Goal: Transaction & Acquisition: Obtain resource

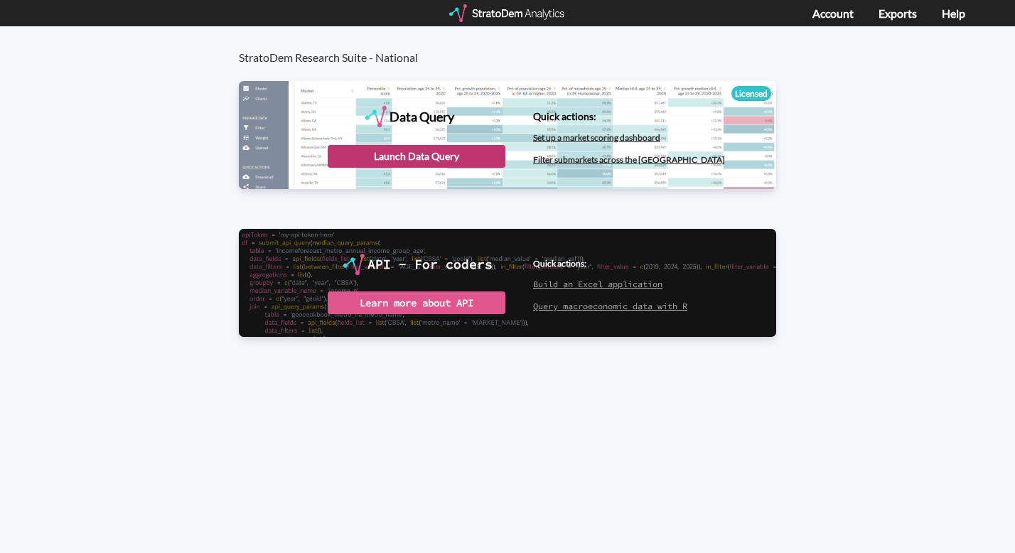
click at [474, 162] on div "Launch Data Query" at bounding box center [417, 156] width 178 height 23
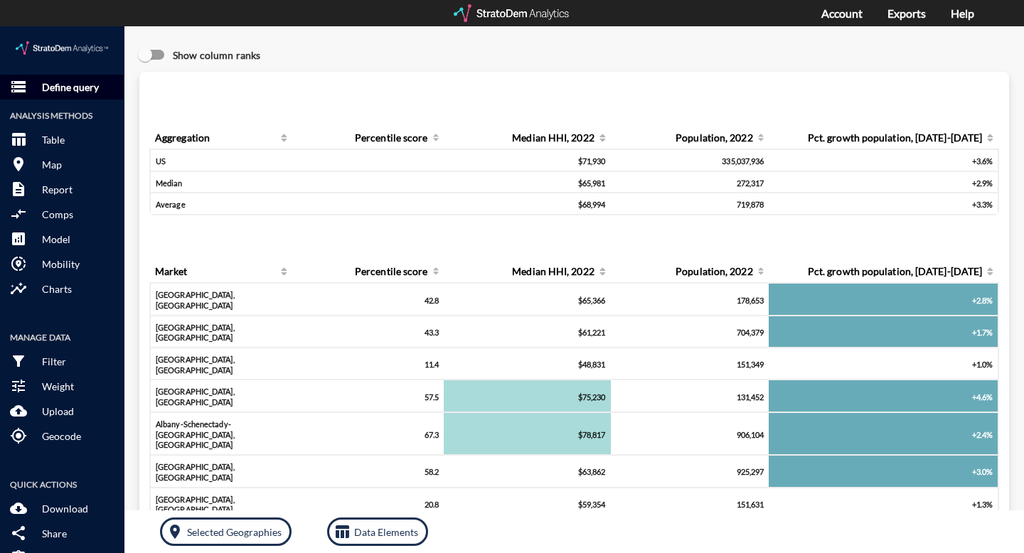
click p "Define query"
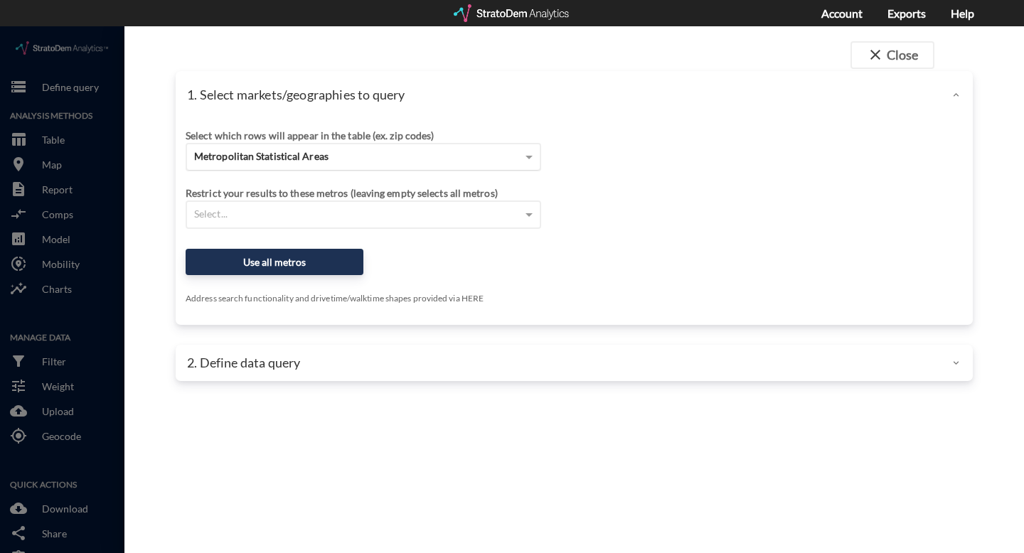
click div "Metropolitan Statistical Areas"
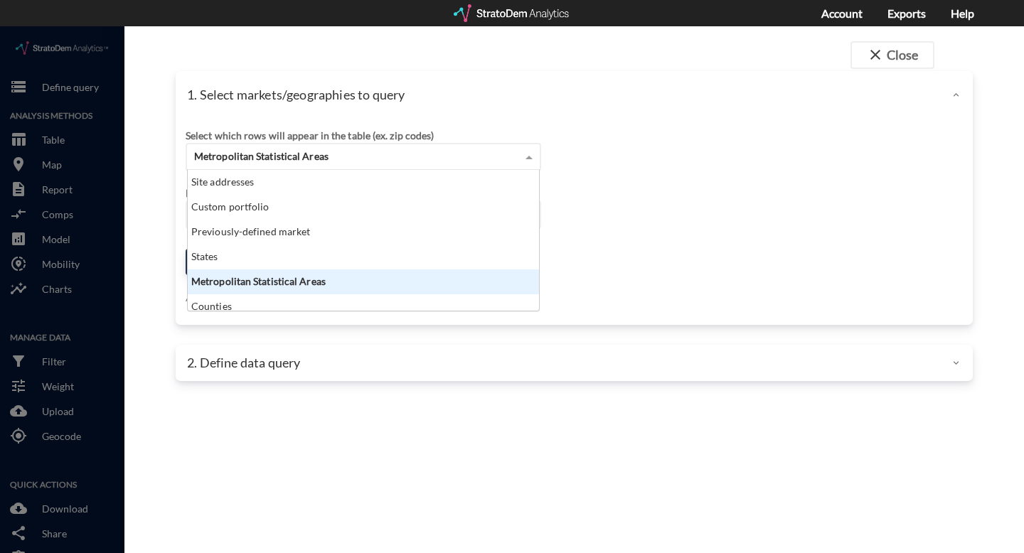
scroll to position [129, 343]
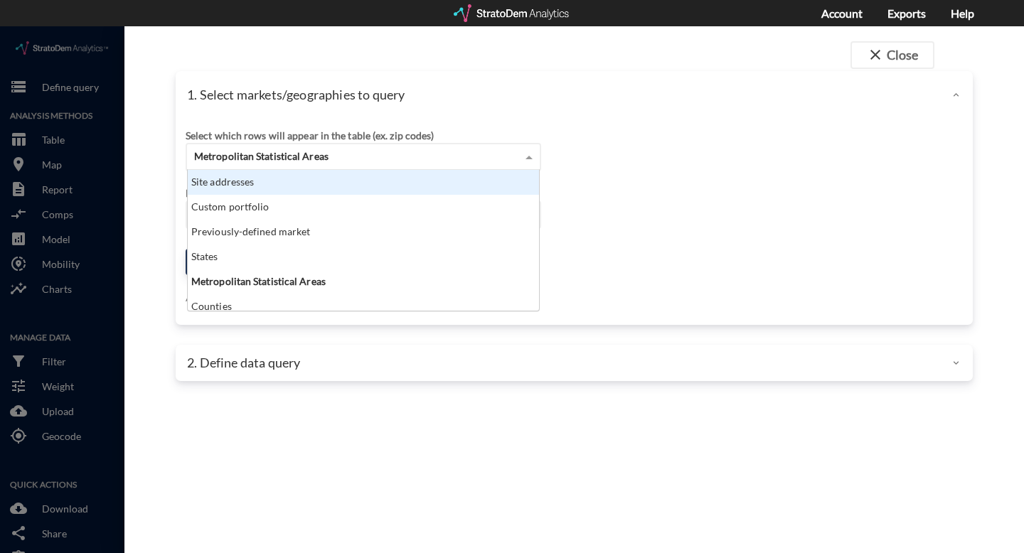
click div "Site addresses"
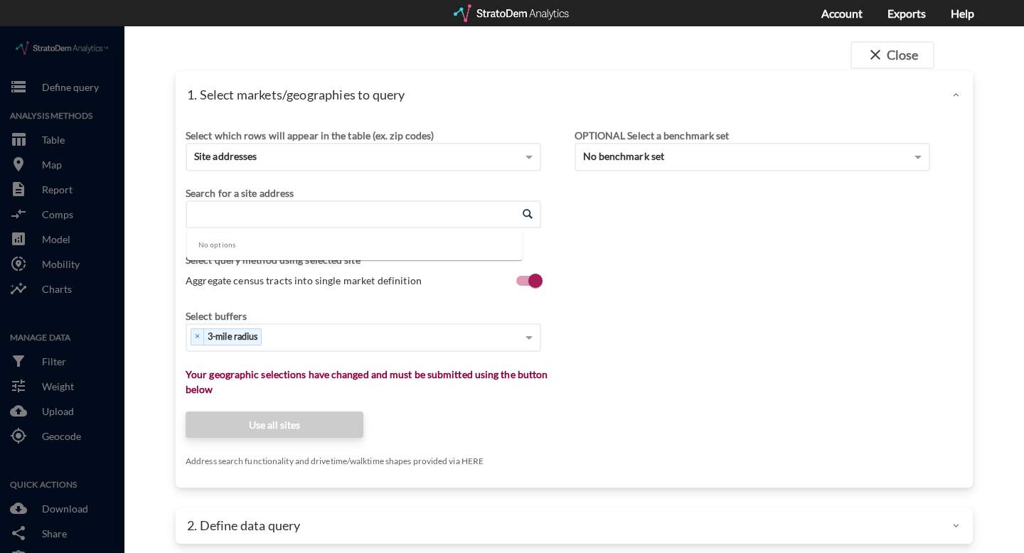
click input "Enter an address"
paste input "6107 Hwy 6 N, Houston, TX 77084"
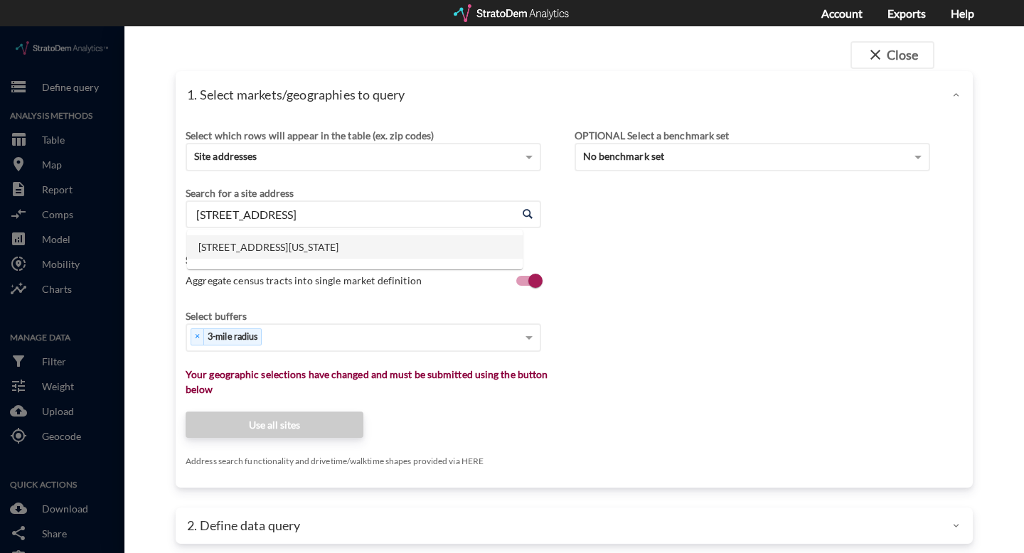
click li "6107 Highway 6 N, Houston, Texas"
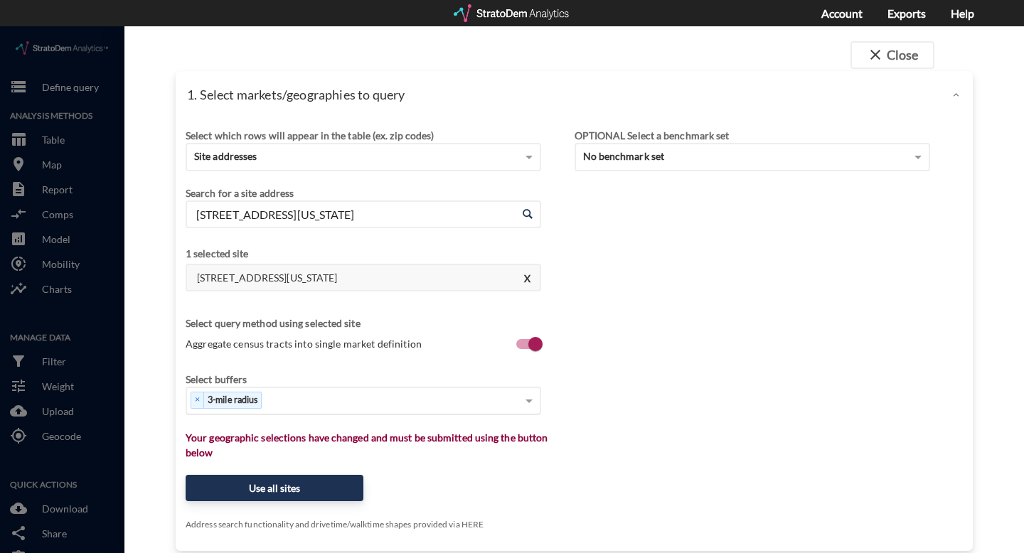
type input "6107 Highway 6 N, Houston, Texas"
click div "× 3-mile radius"
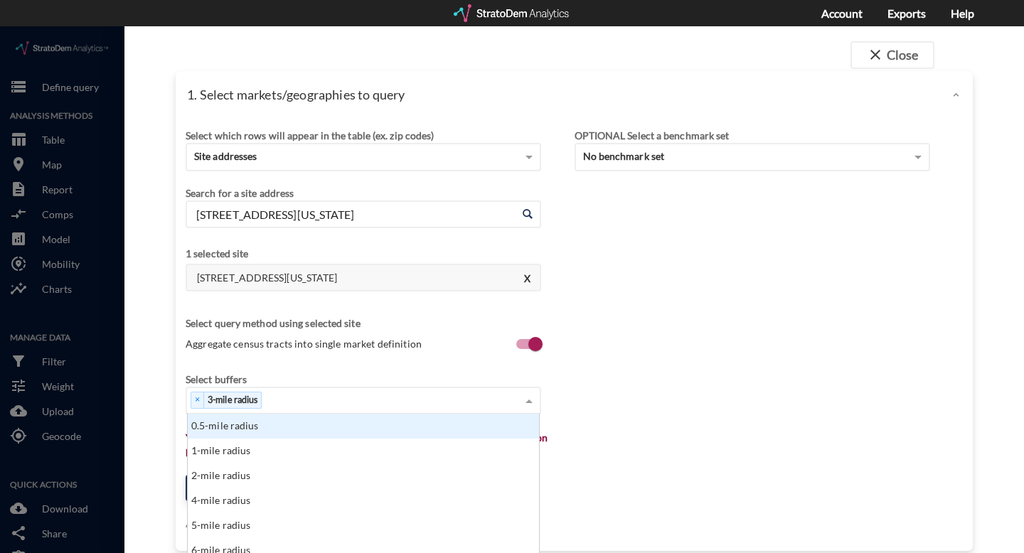
scroll to position [129, 343]
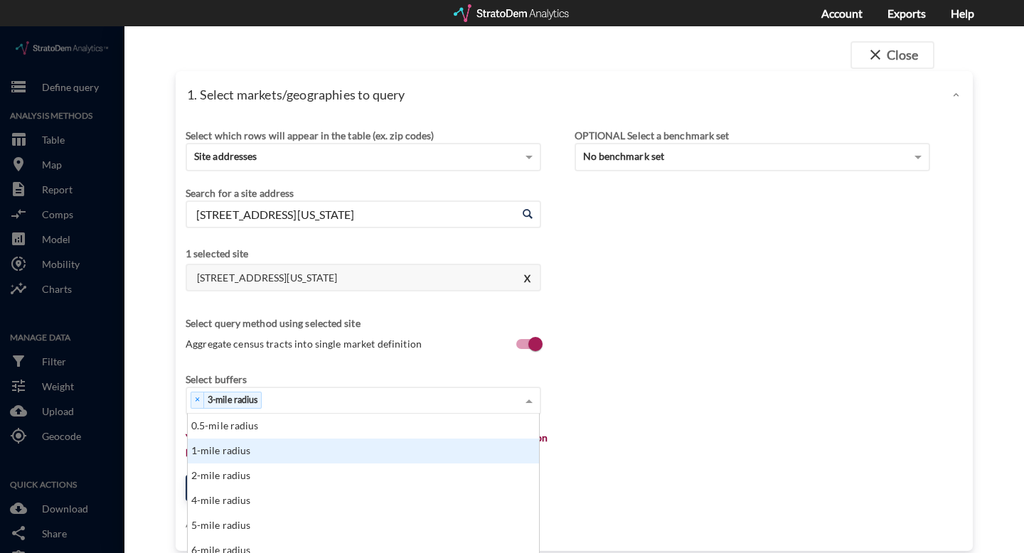
click div "1-mile radius"
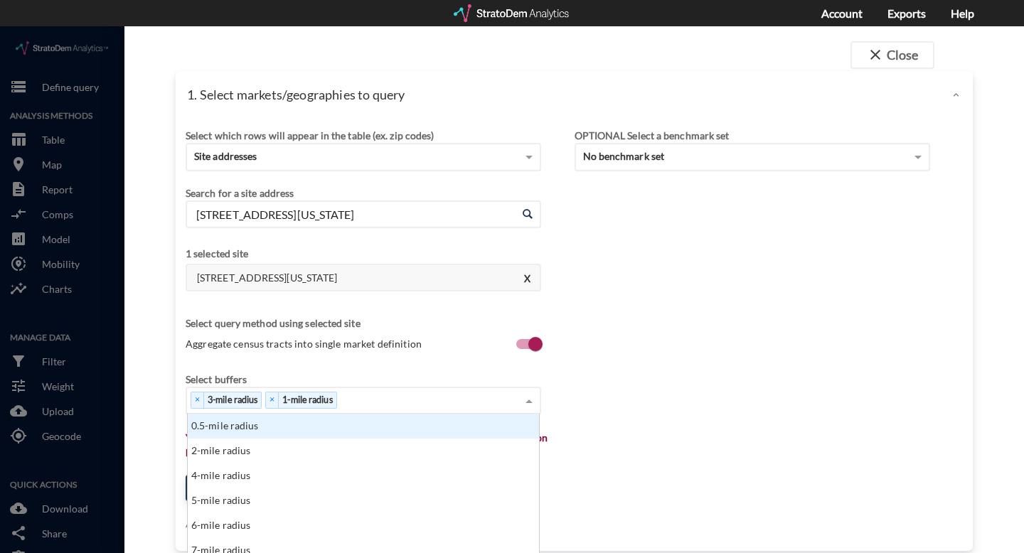
scroll to position [10, 0]
click div "× 3-mile radius × 1-mile radius"
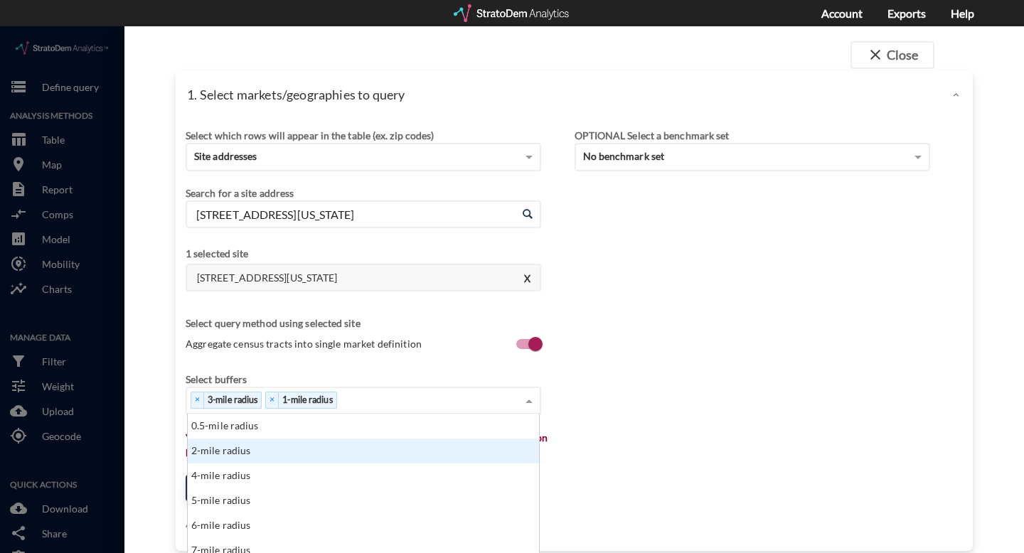
scroll to position [20, 0]
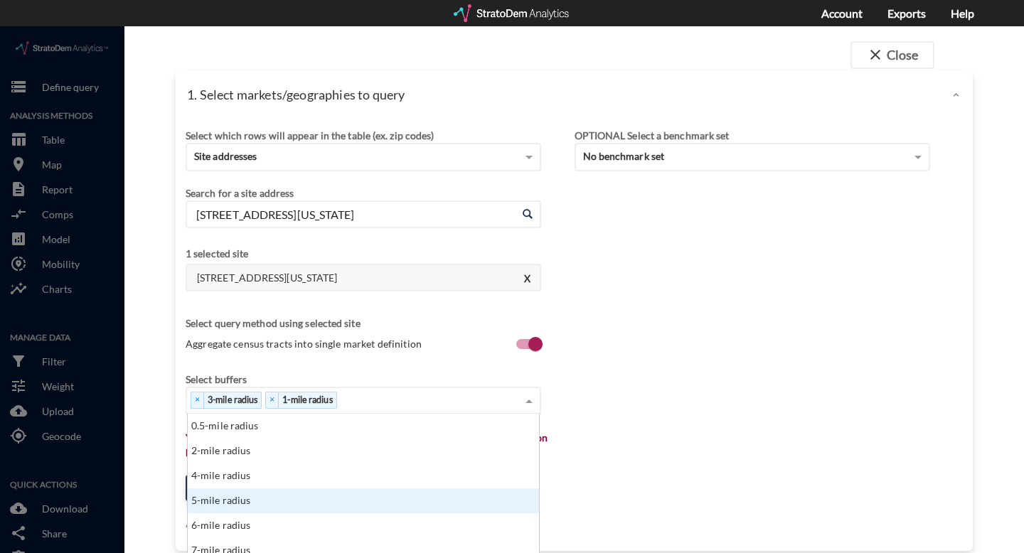
click div "5-mile radius"
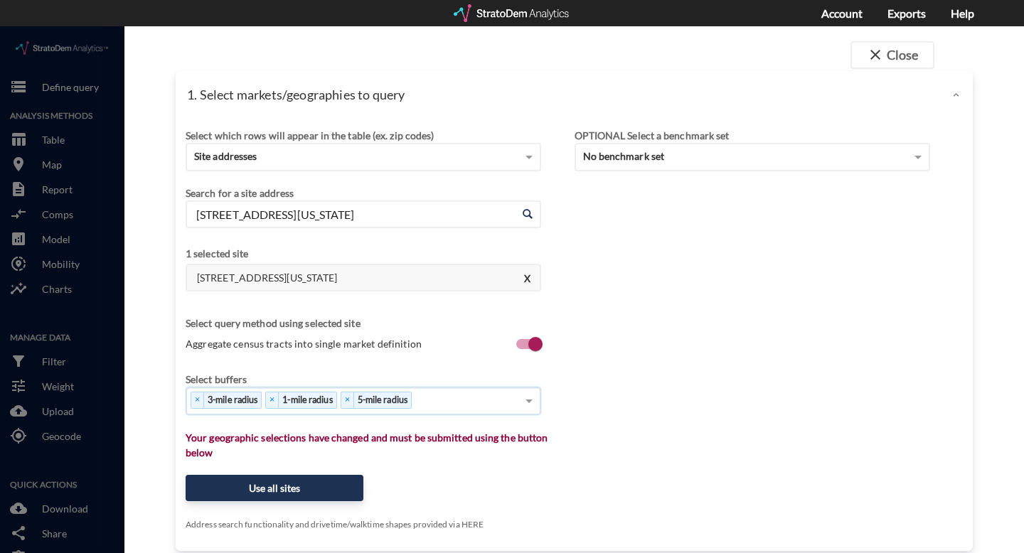
scroll to position [22, 0]
click div "× 3-mile radius × 1-mile radius × 5-mile radius"
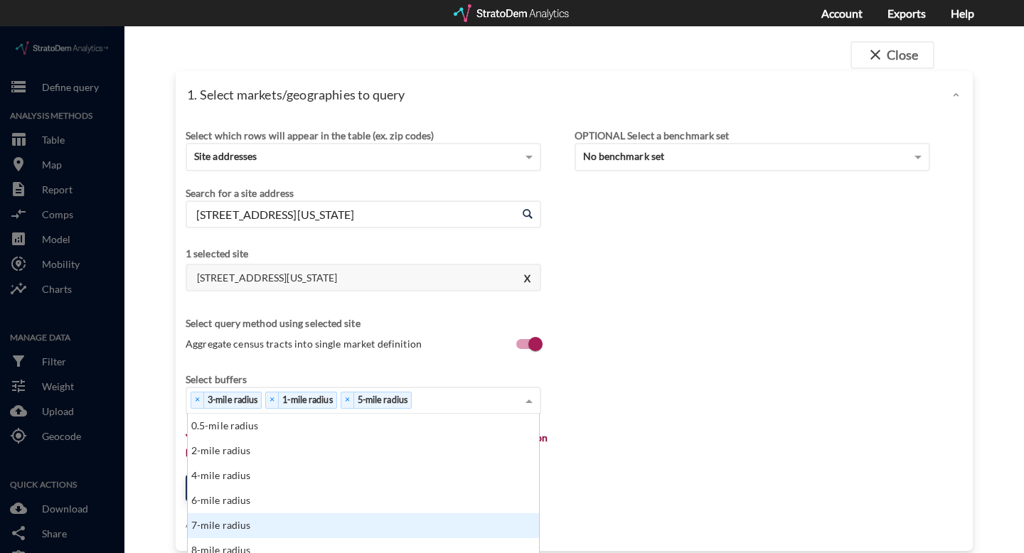
scroll to position [35, 0]
click div "7-mile radius"
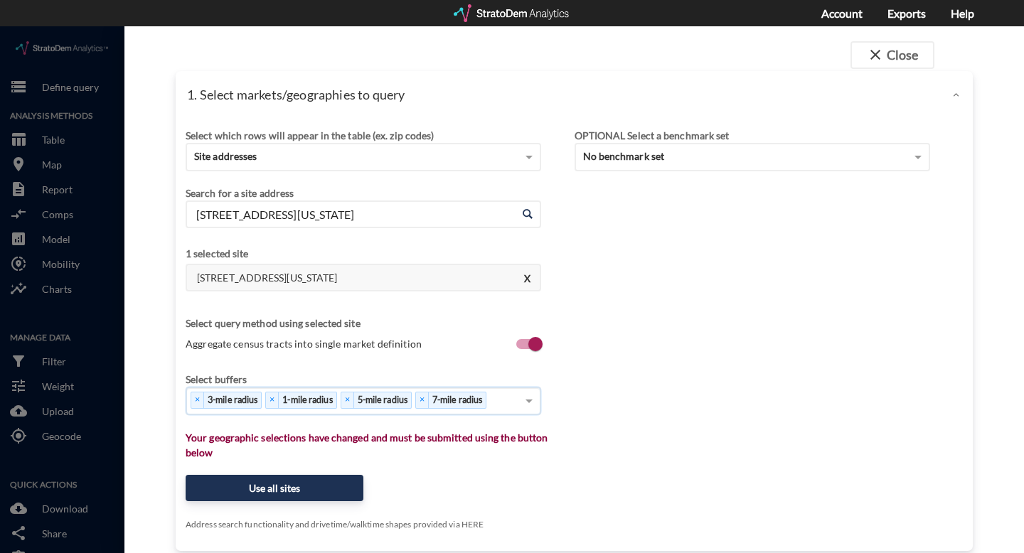
scroll to position [37, 0]
click div "× 3-mile radius × 1-mile radius × 5-mile radius × 7-mile radius"
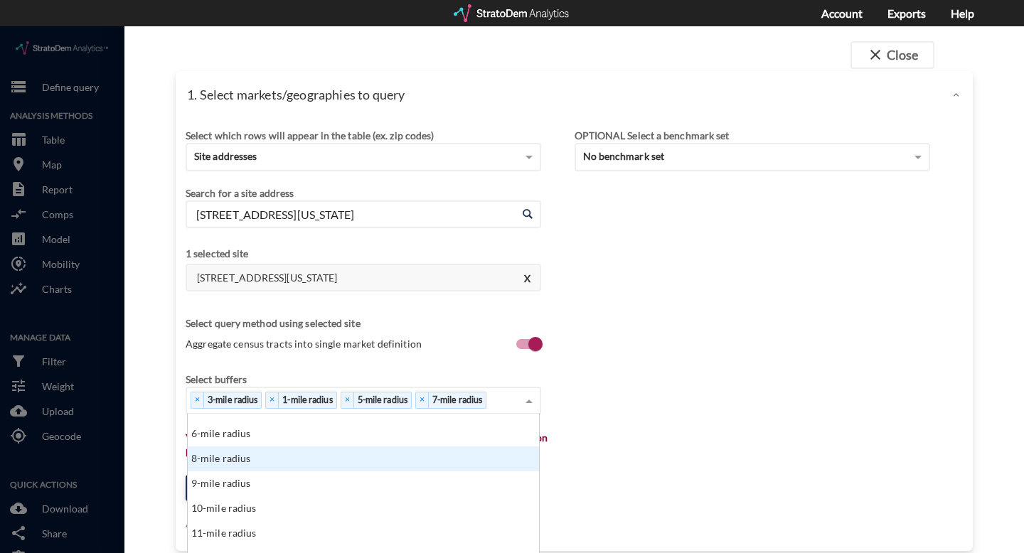
scroll to position [55, 0]
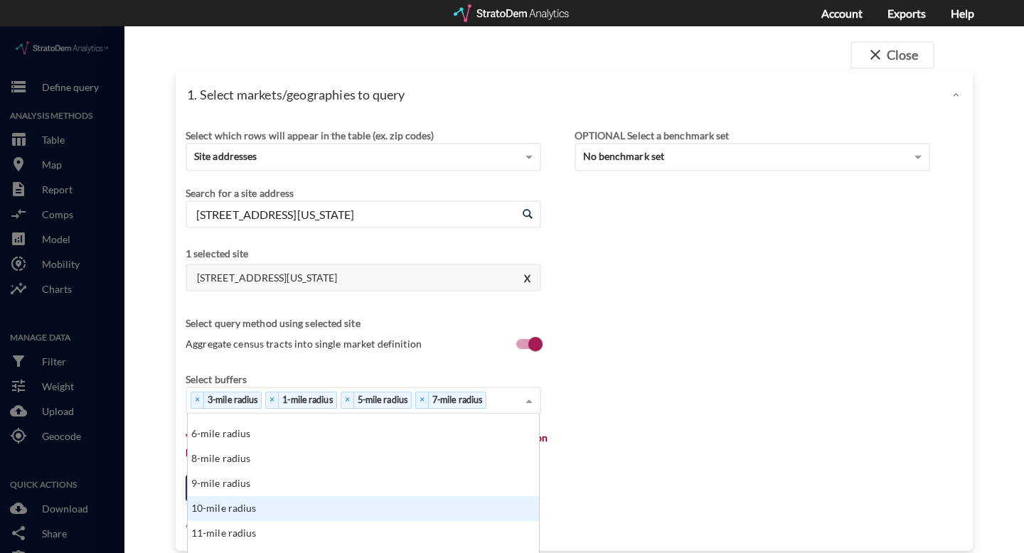
click div "10-mile radius"
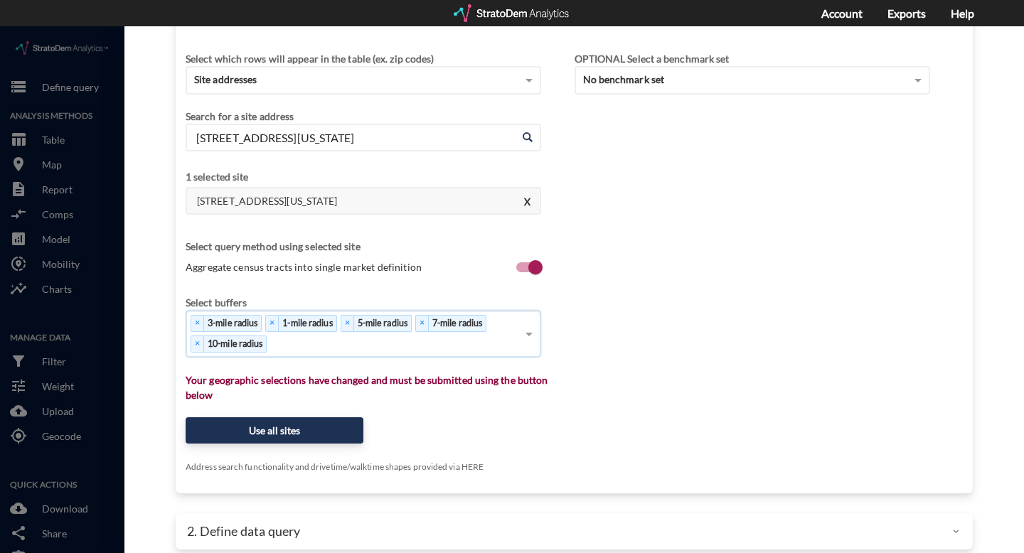
scroll to position [93, 0]
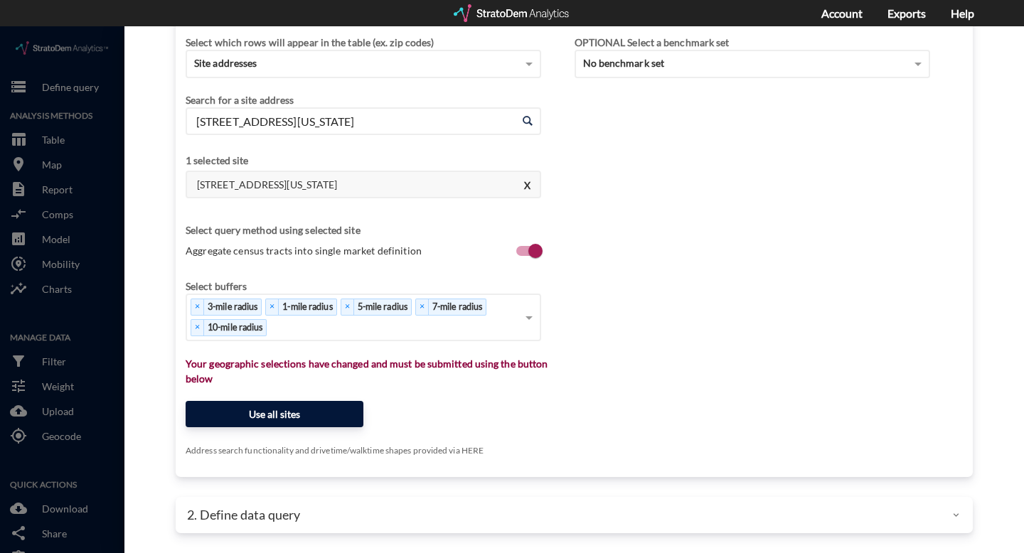
click button "Use all sites"
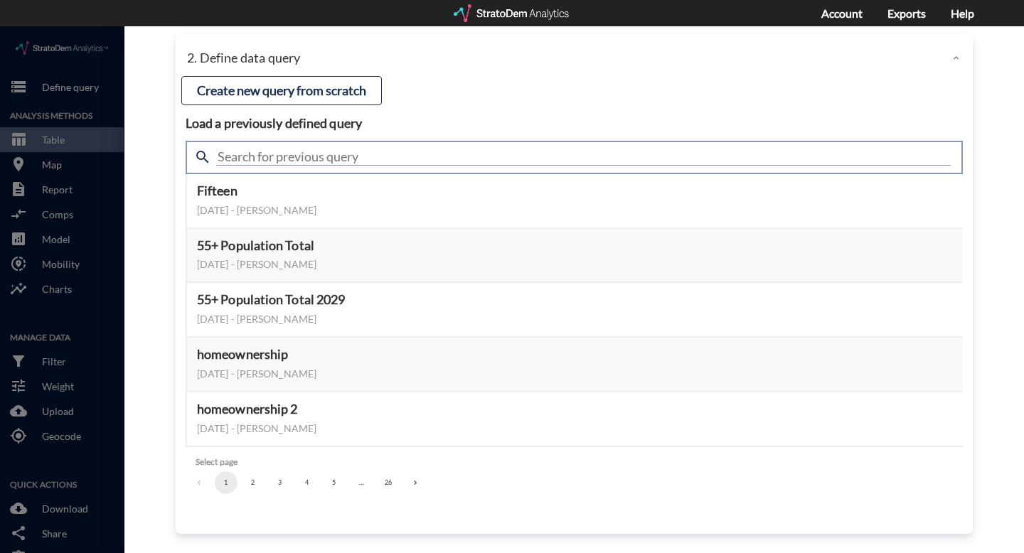
click input "text"
type input "housing demand"
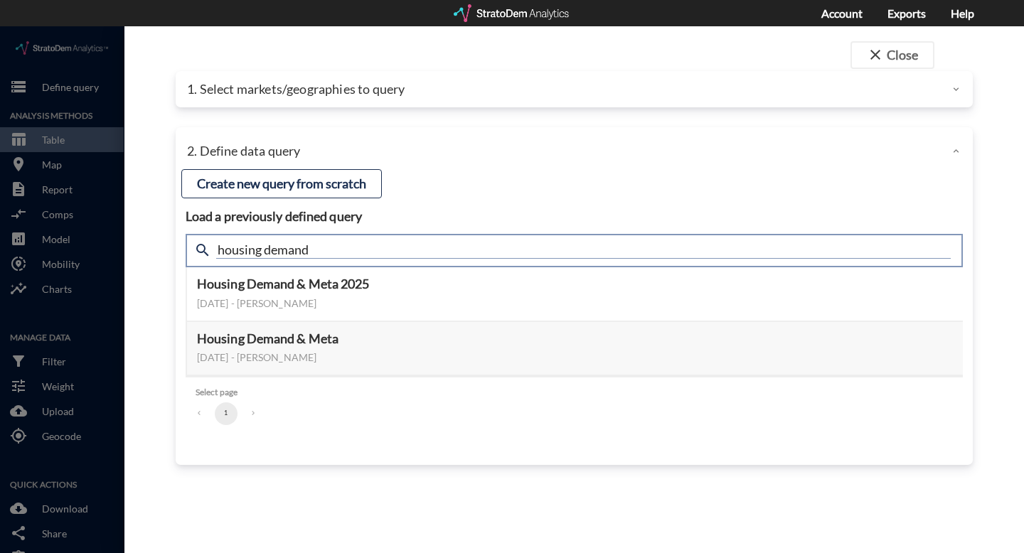
scroll to position [0, 0]
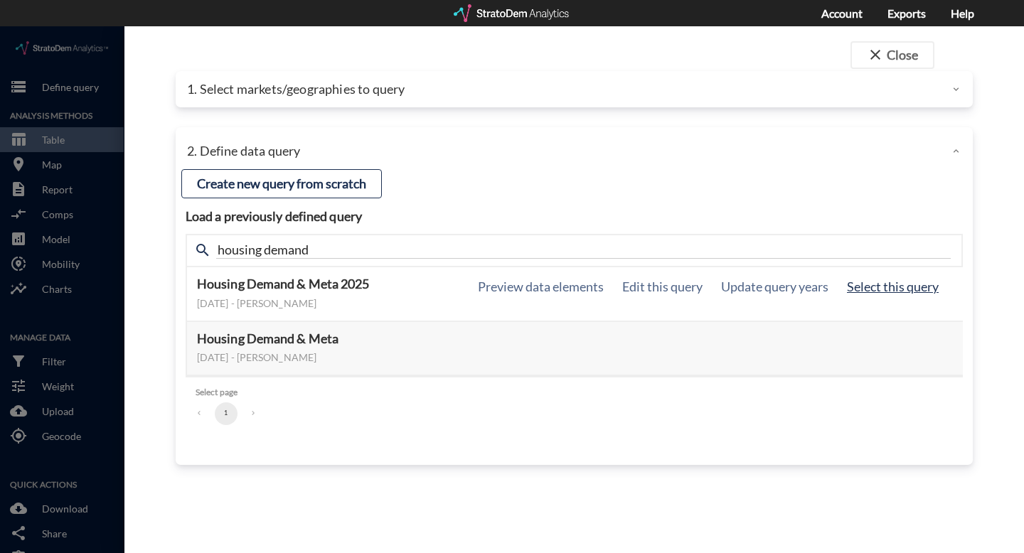
click button "Select this query"
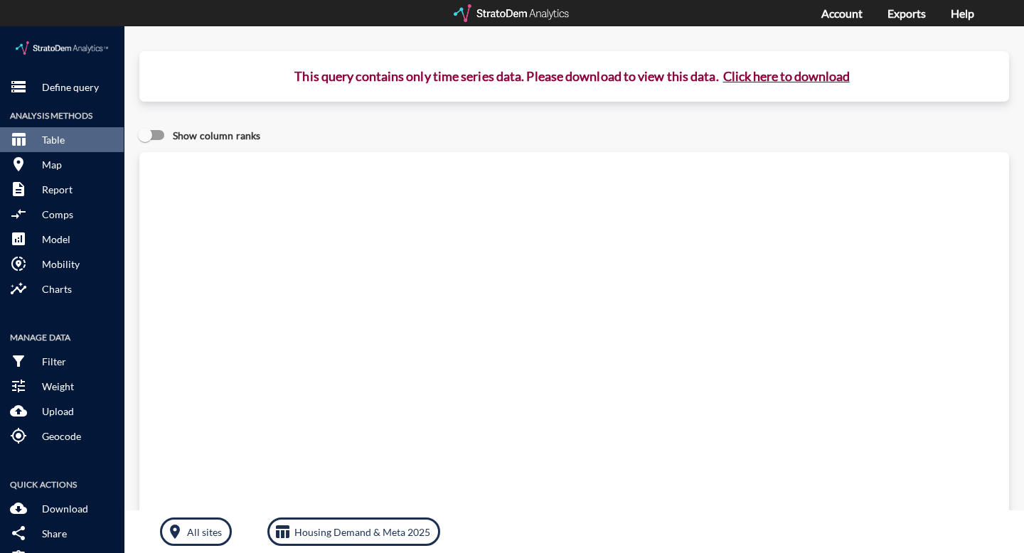
click button "Click here to download"
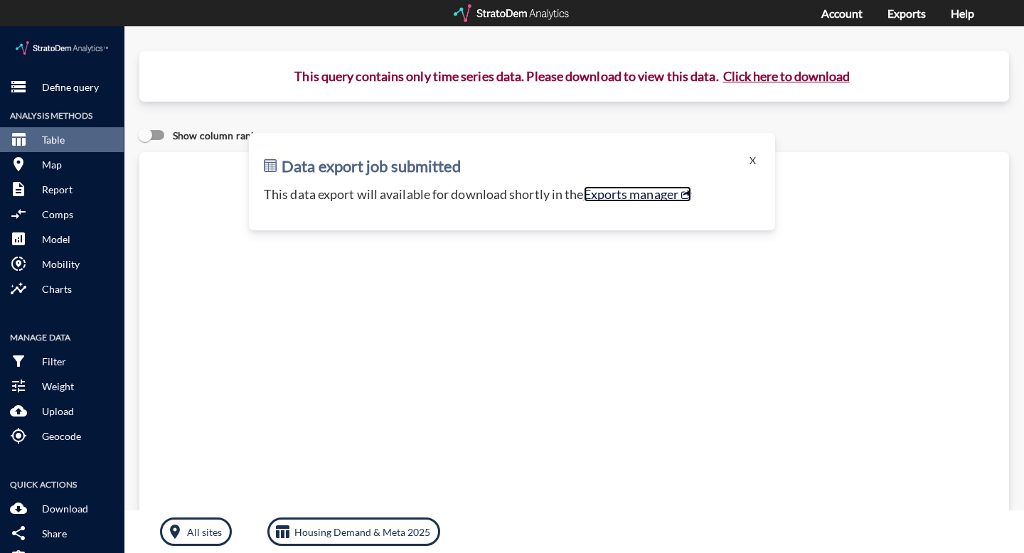
click link "Exports manager"
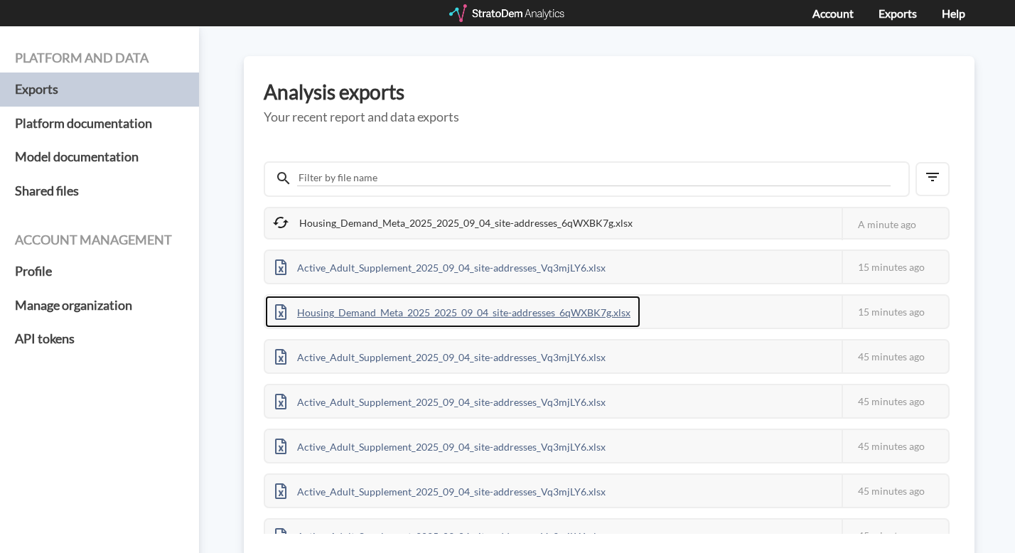
click at [422, 308] on div "Housing_Demand_Meta_2025_2025_09_04_site-addresses_6qWXBK7g.xlsx" at bounding box center [452, 312] width 375 height 32
click at [511, 316] on div "Housing_Demand_Meta_2025_2025_09_04_site-addresses_6qWXBK7g.xlsx" at bounding box center [452, 312] width 375 height 32
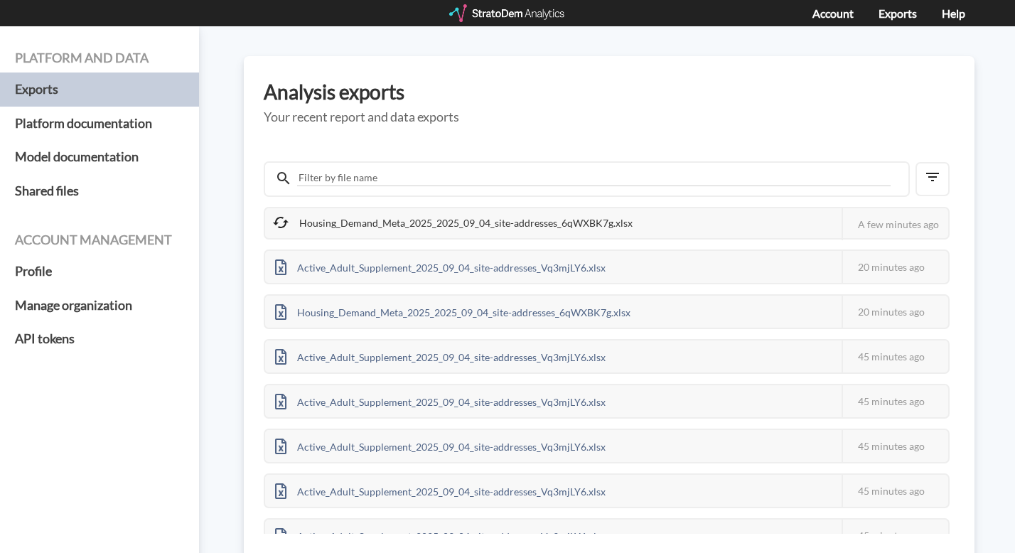
click at [752, 8] on div "Account Exports Help" at bounding box center [507, 13] width 1015 height 26
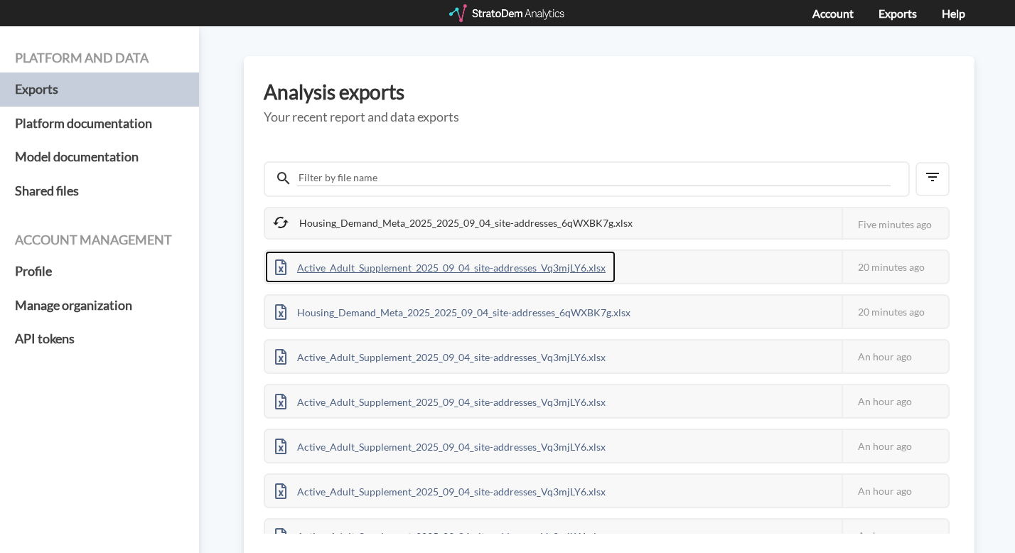
click at [509, 266] on div "Active_Adult_Supplement_2025_09_04_site-addresses_Vq3mjLY6.xlsx" at bounding box center [440, 267] width 351 height 32
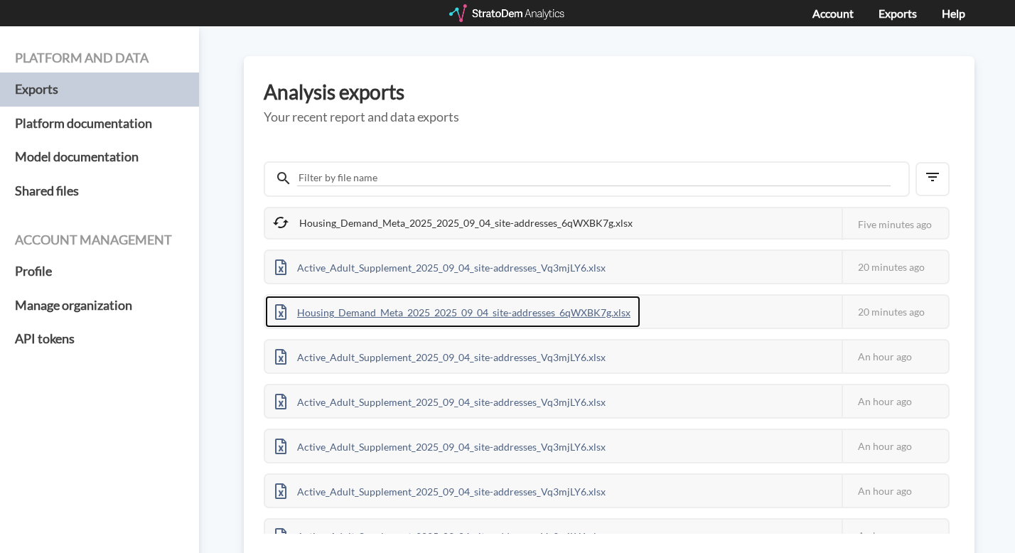
click at [426, 314] on div "Housing_Demand_Meta_2025_2025_09_04_site-addresses_6qWXBK7g.xlsx" at bounding box center [452, 312] width 375 height 32
